Goal: Information Seeking & Learning: Compare options

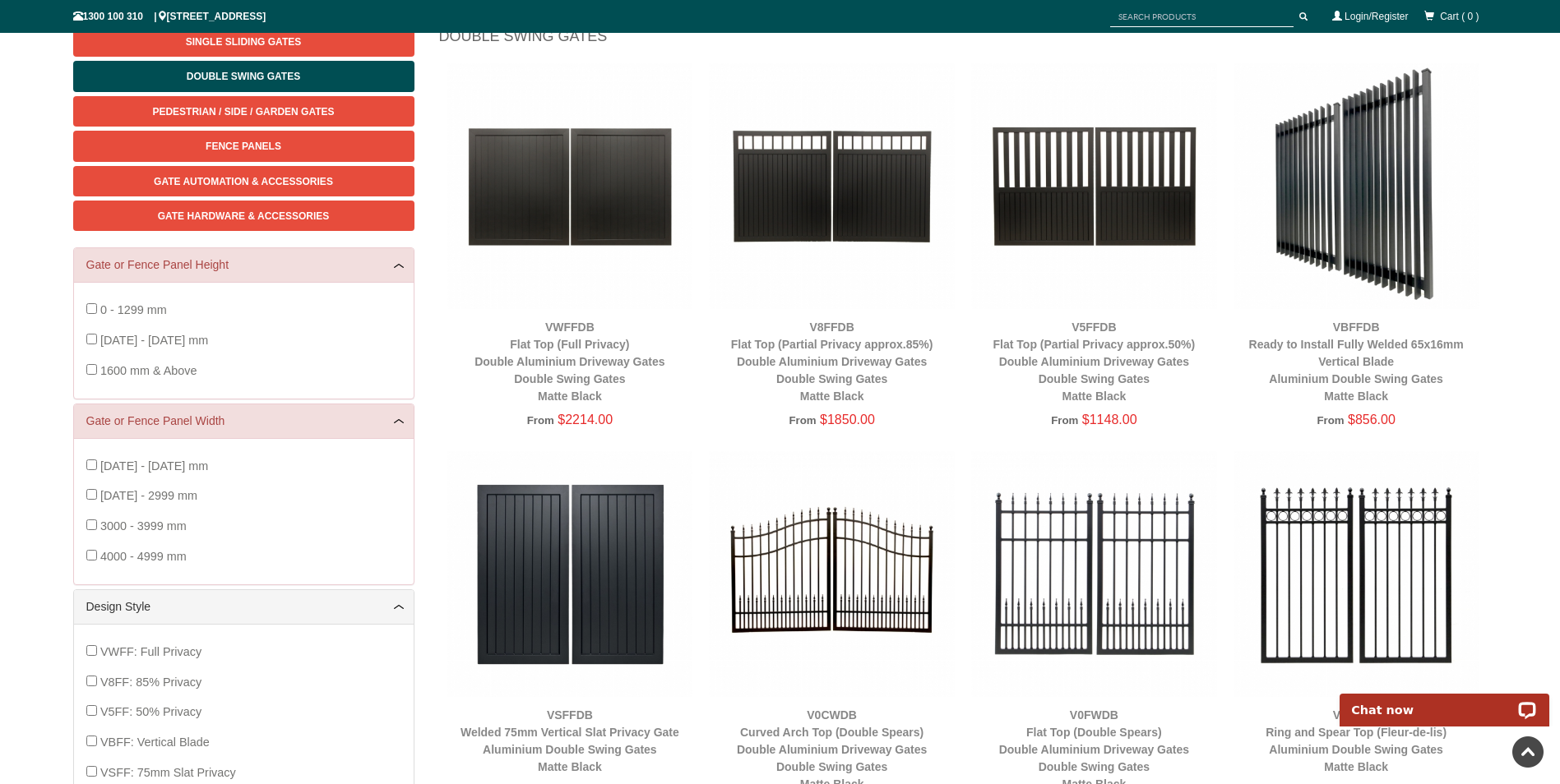
scroll to position [205, 0]
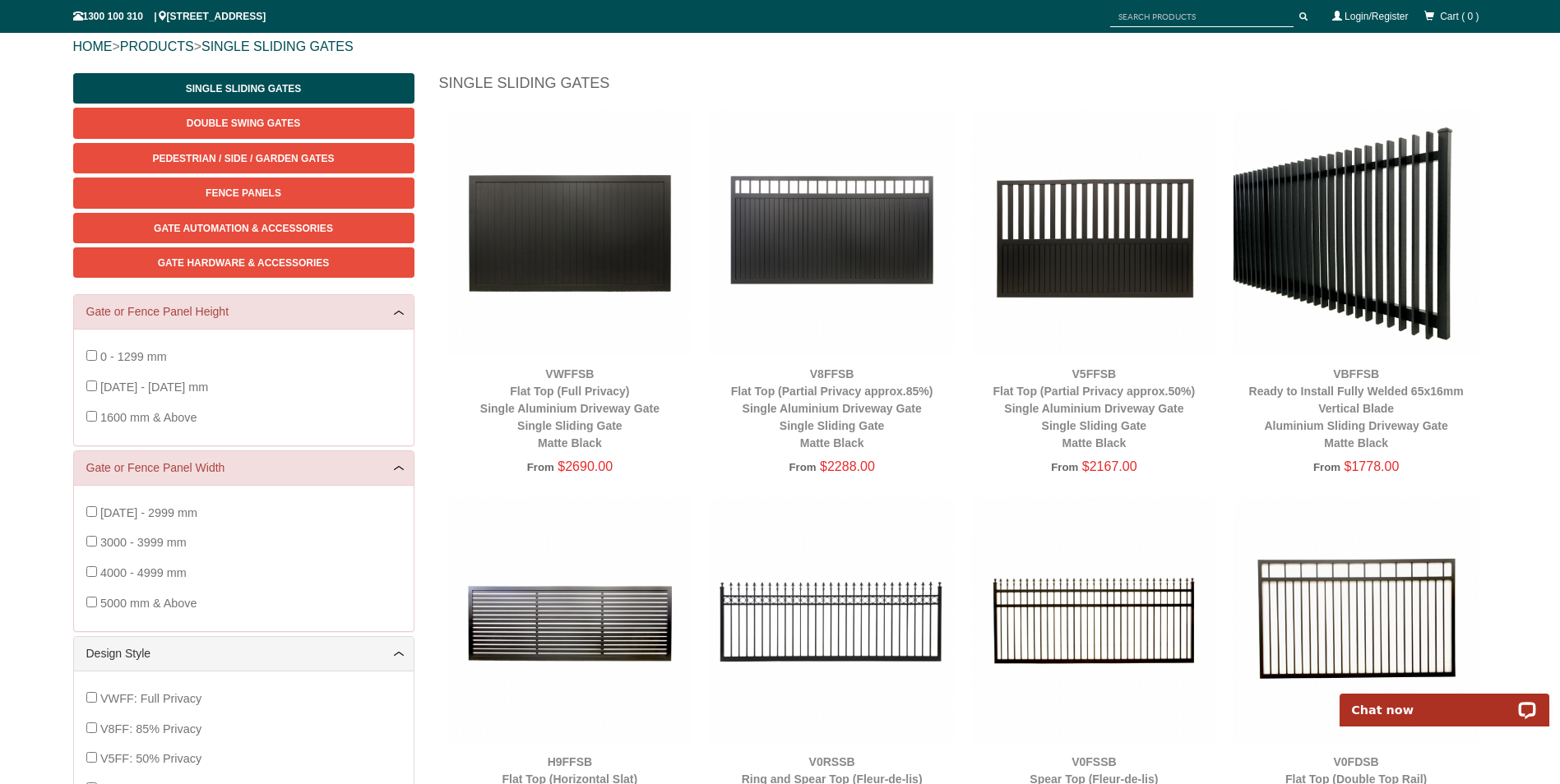
scroll to position [205, 0]
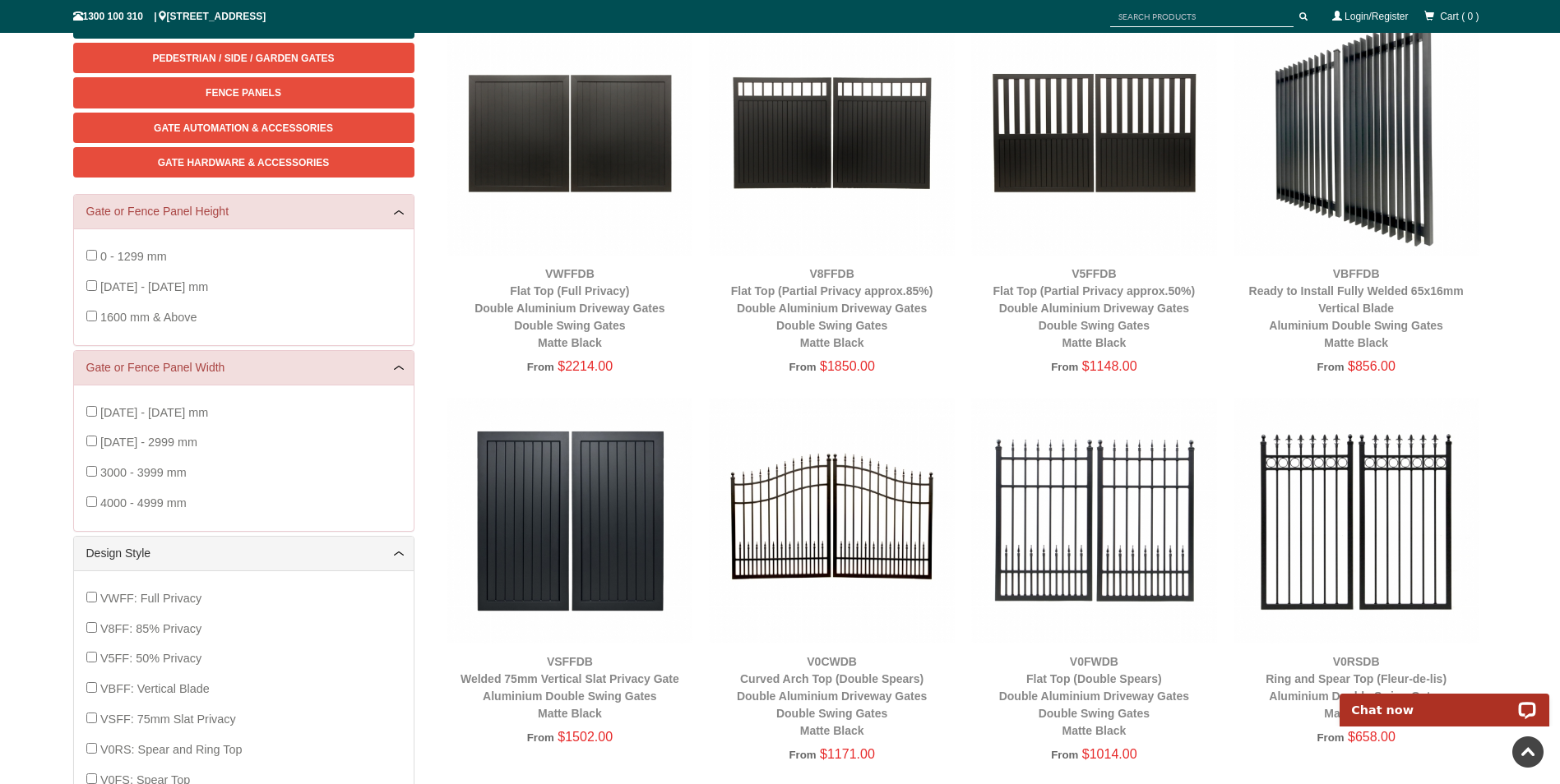
scroll to position [205, 0]
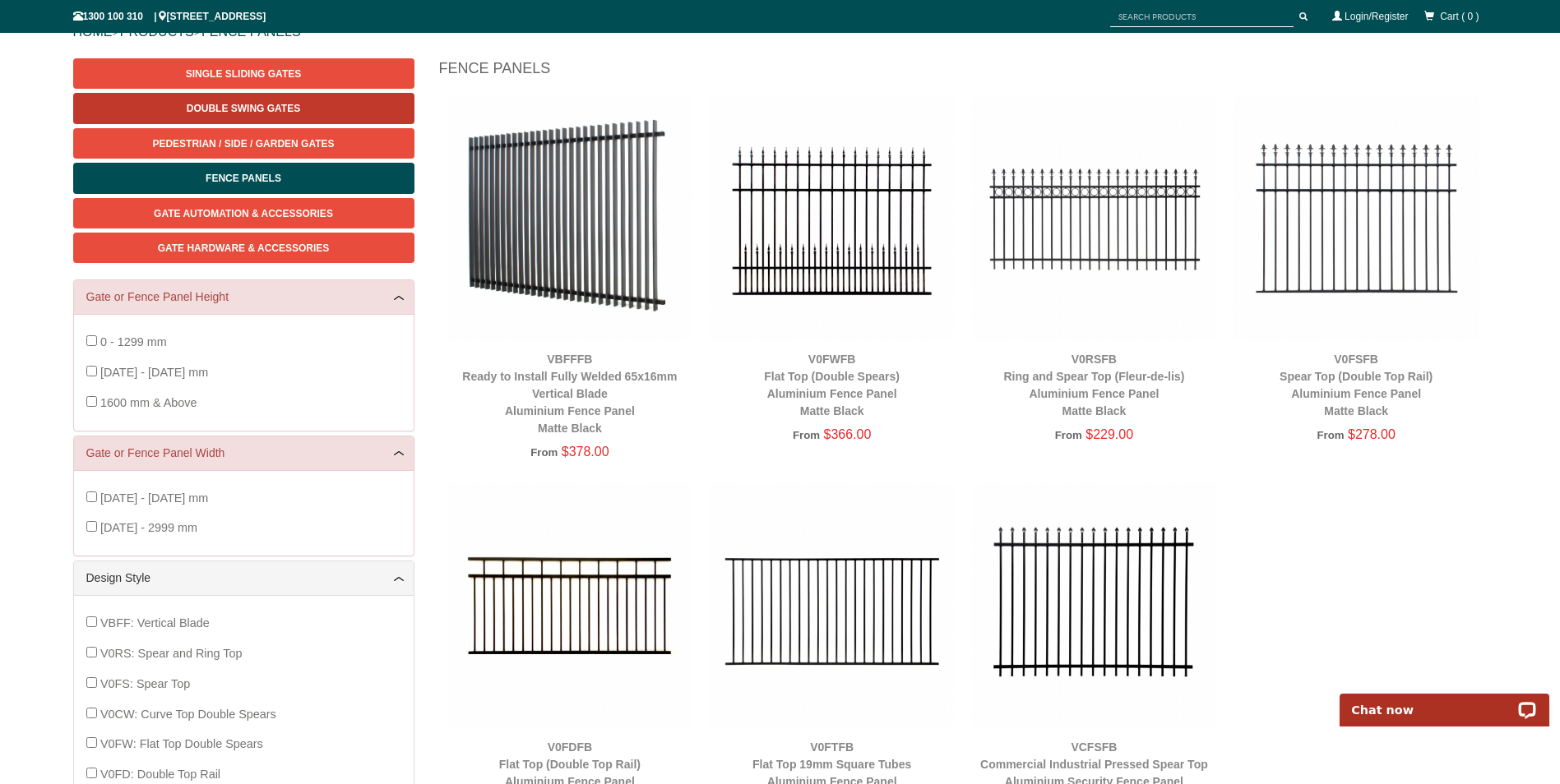
scroll to position [205, 0]
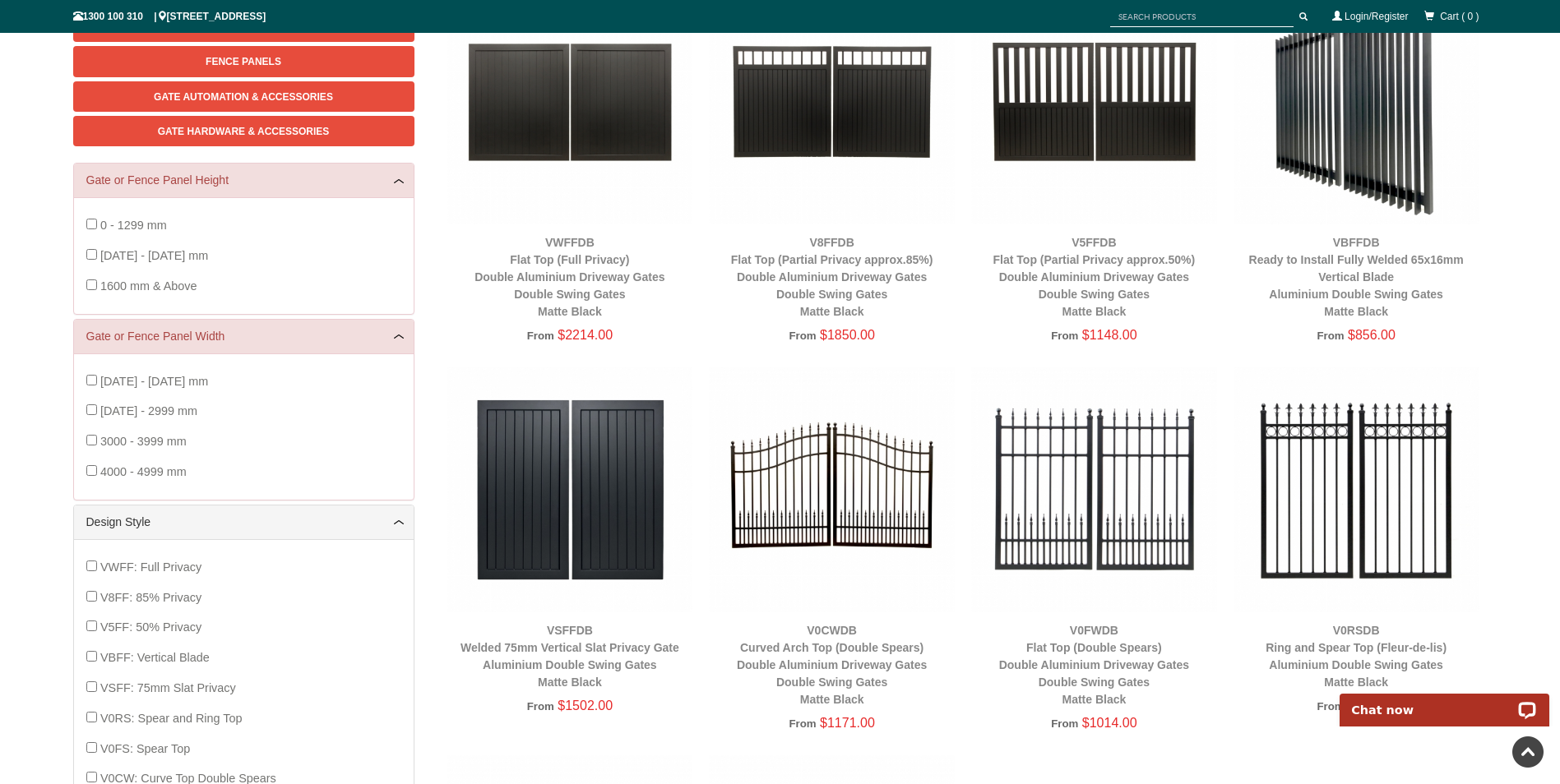
scroll to position [41, 0]
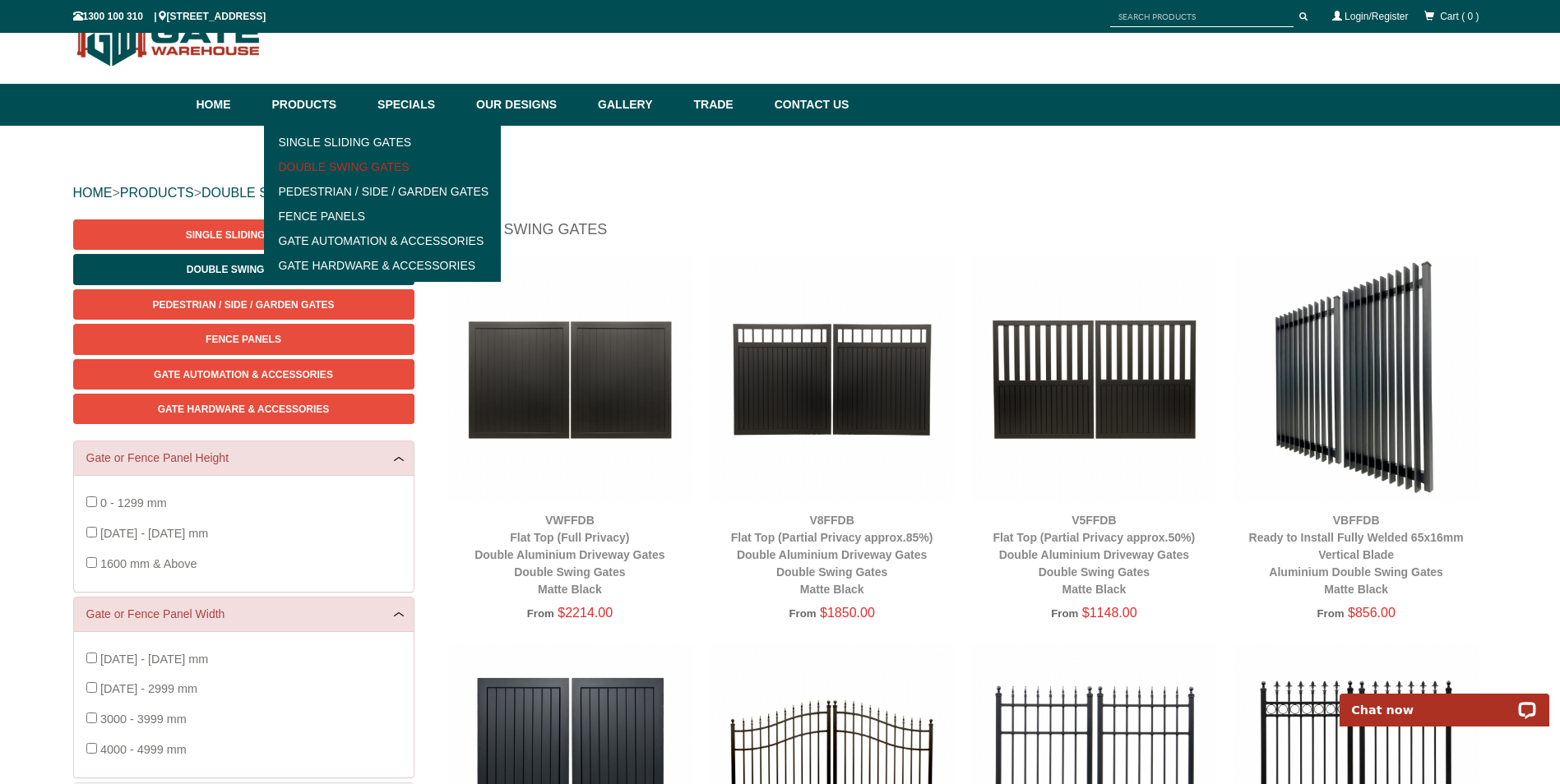
click at [347, 164] on link "Double Swing Gates" at bounding box center [383, 167] width 228 height 25
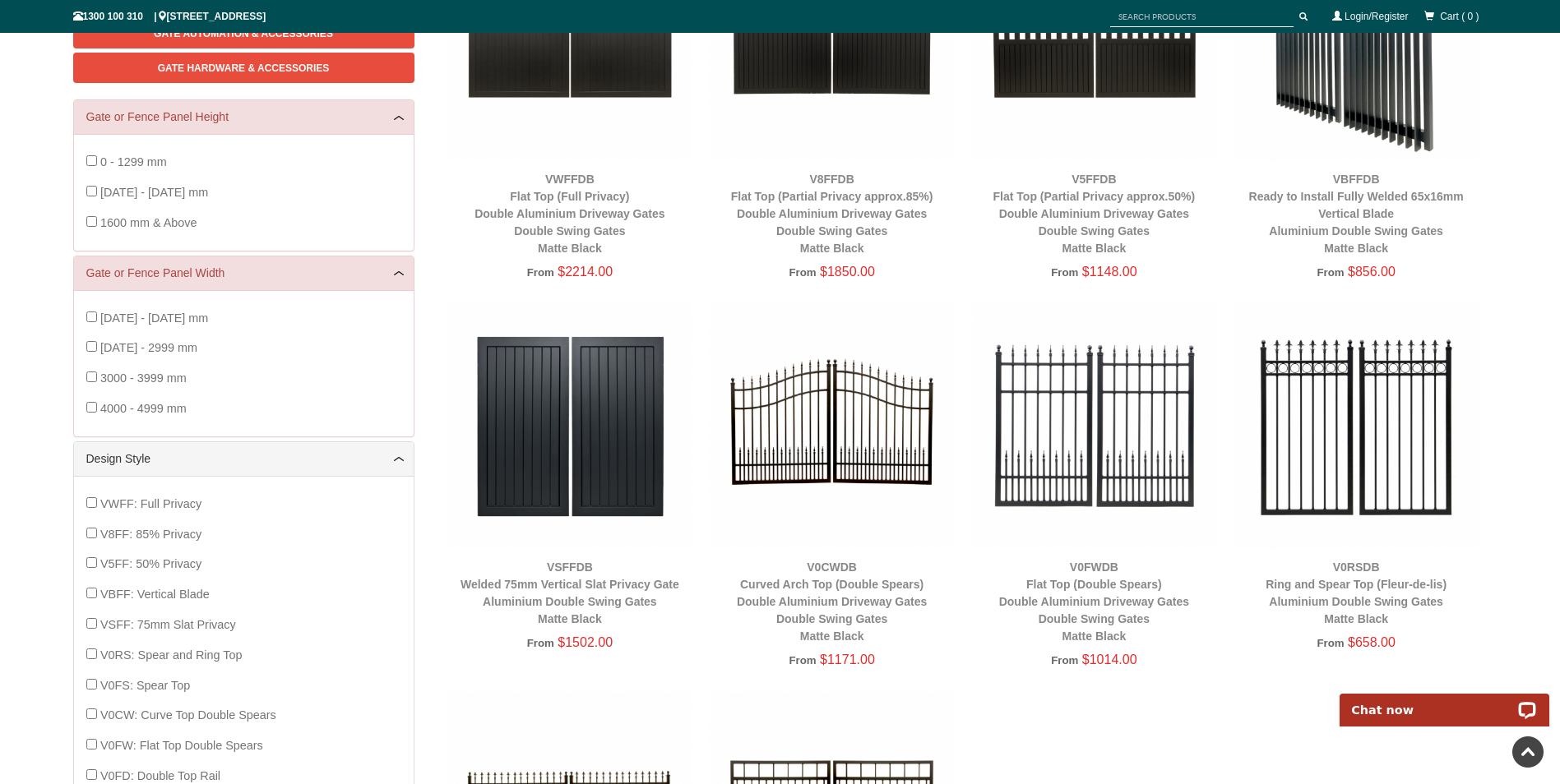
scroll to position [411, 0]
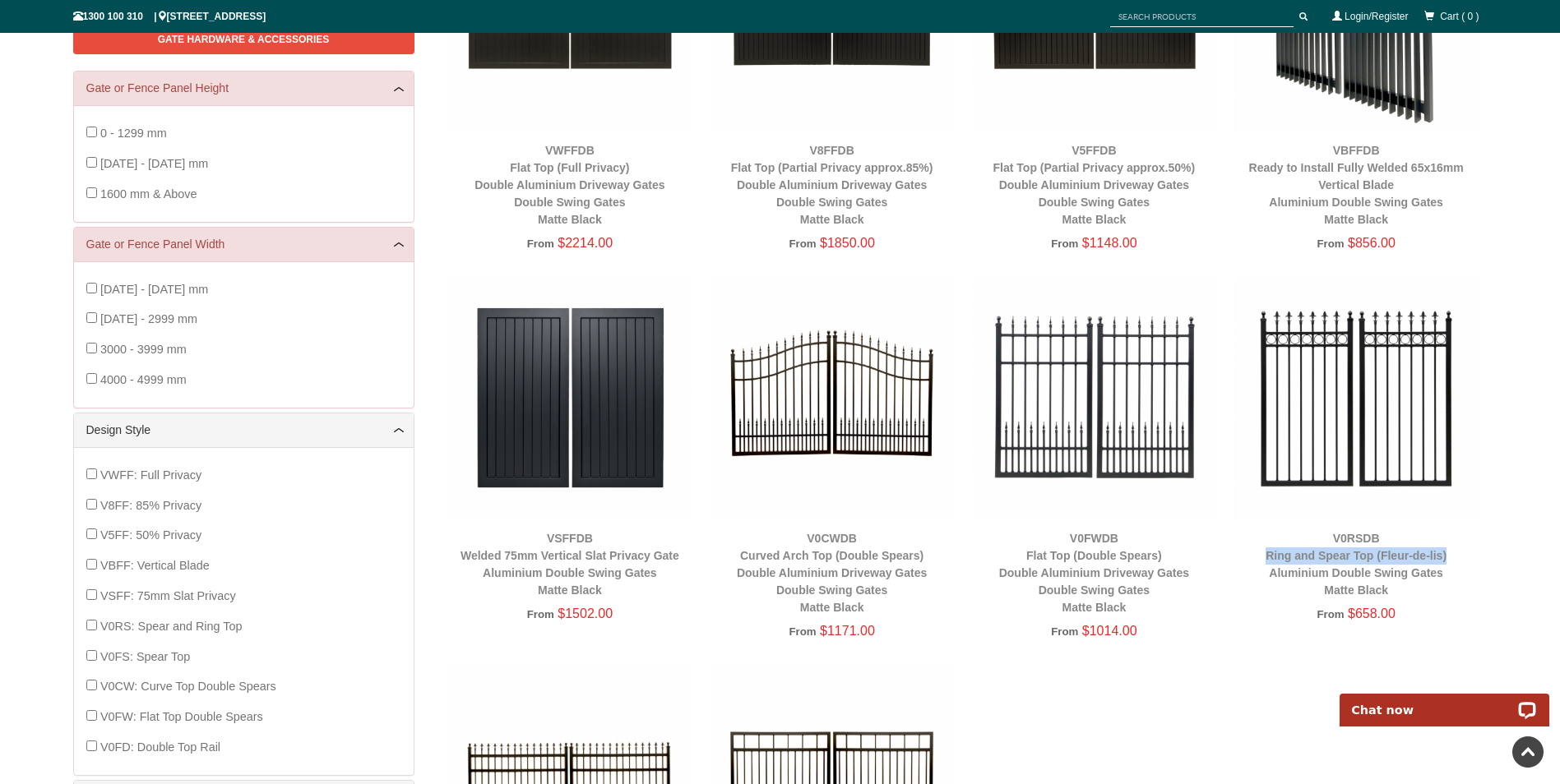
drag, startPoint x: 1264, startPoint y: 556, endPoint x: 1448, endPoint y: 563, distance: 184.1
click at [1448, 563] on div "V0RSDB Ring and Spear Top (Fleur-[PERSON_NAME]) Aluminium Double Swing Gates Ma…" at bounding box center [1356, 565] width 245 height 69
copy link "Ring and Spear Top (Fleur-de-lis)"
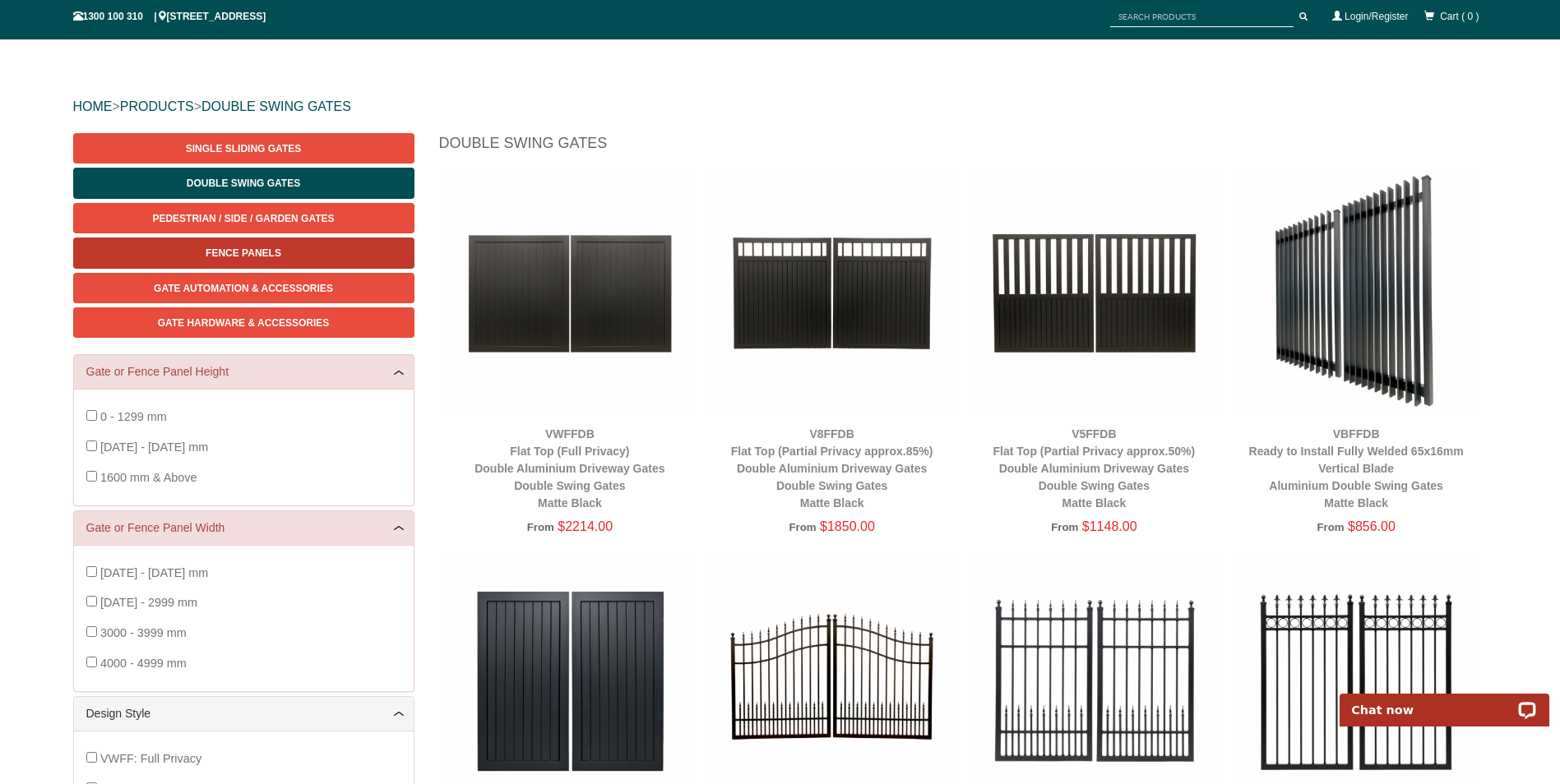
scroll to position [0, 0]
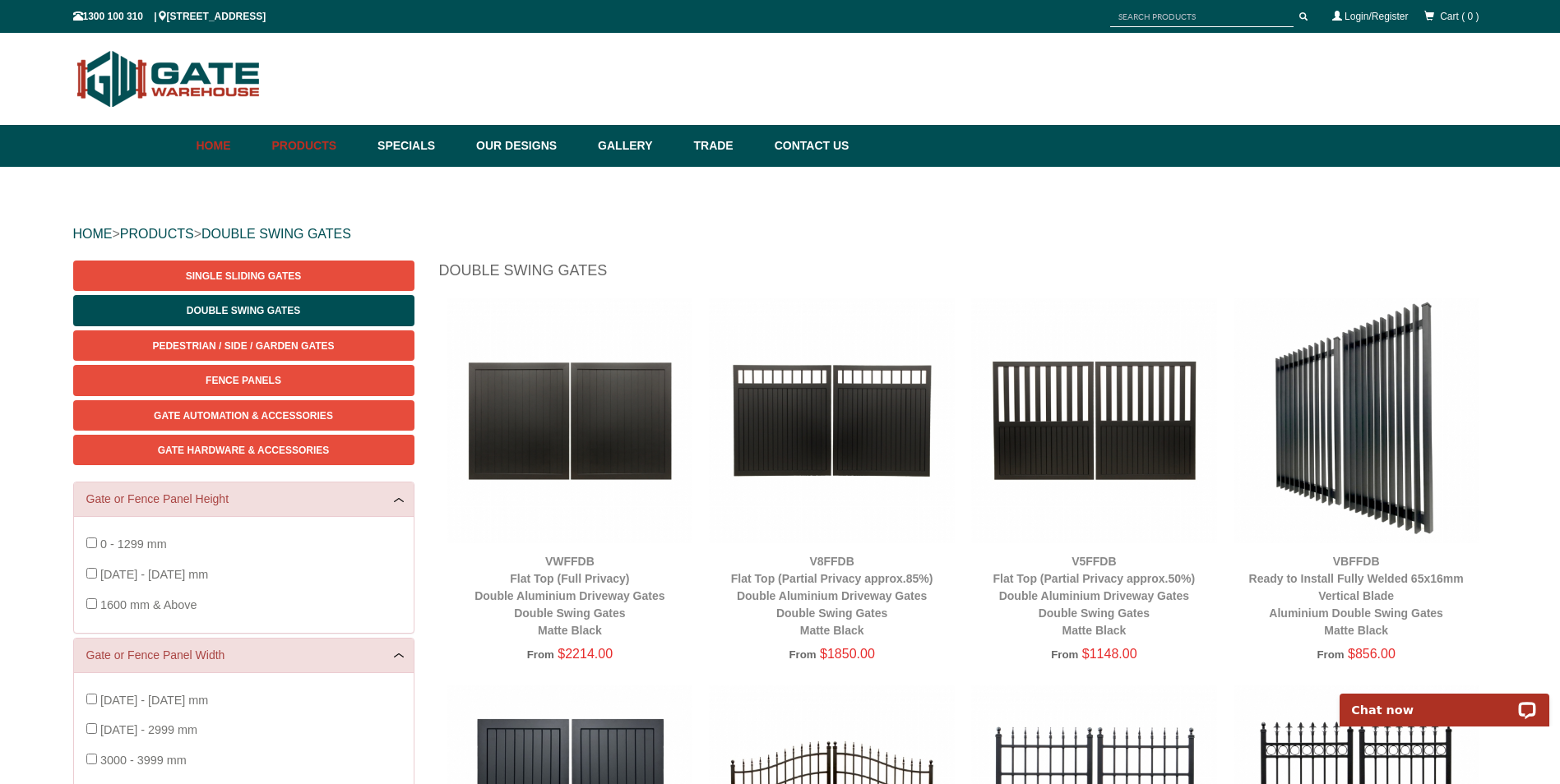
click at [233, 148] on link "Home" at bounding box center [230, 146] width 67 height 42
